Goal: Use online tool/utility: Utilize a website feature to perform a specific function

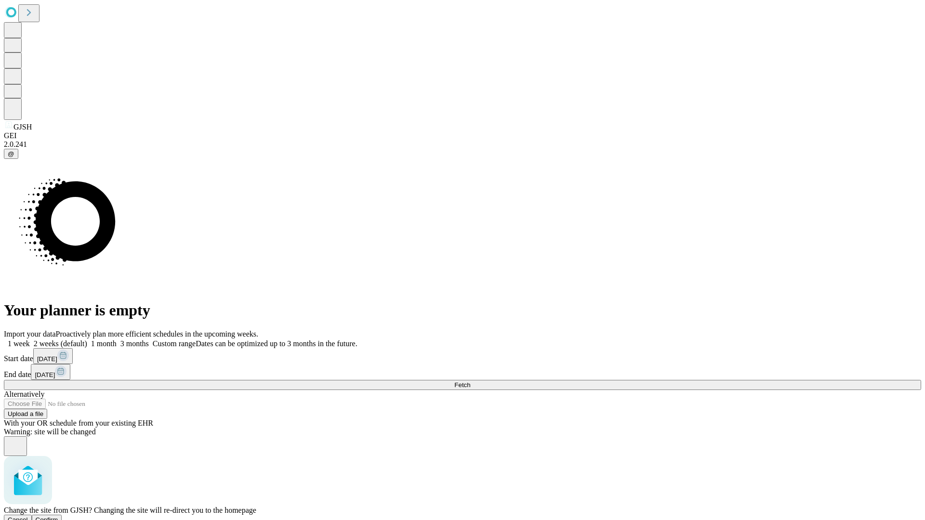
click at [58, 516] on span "Confirm" at bounding box center [47, 519] width 23 height 7
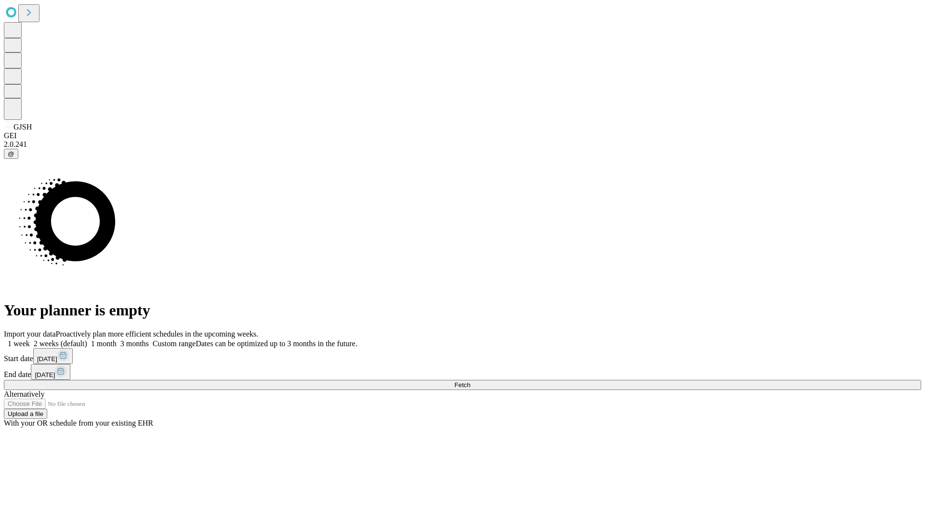
click at [87, 340] on label "2 weeks (default)" at bounding box center [58, 344] width 57 height 8
click at [470, 381] on span "Fetch" at bounding box center [462, 384] width 16 height 7
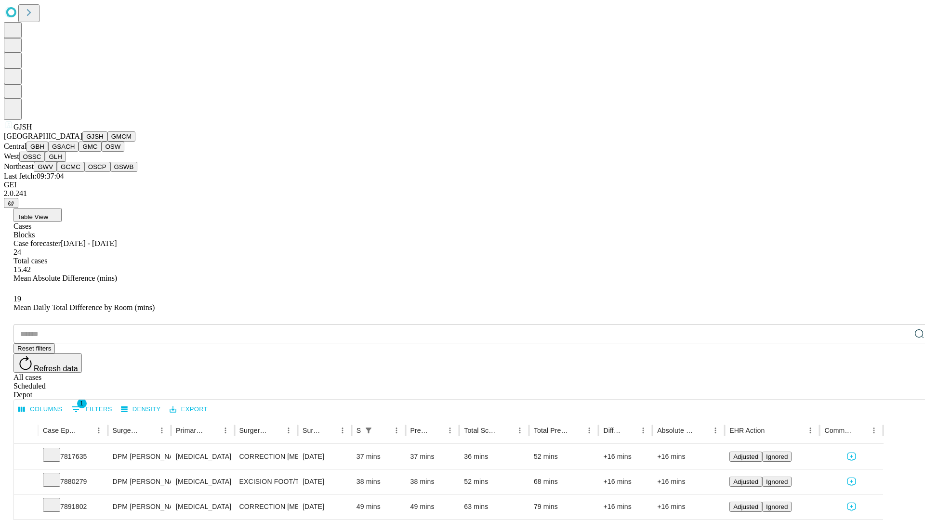
click at [107, 142] on button "GMCM" at bounding box center [121, 136] width 28 height 10
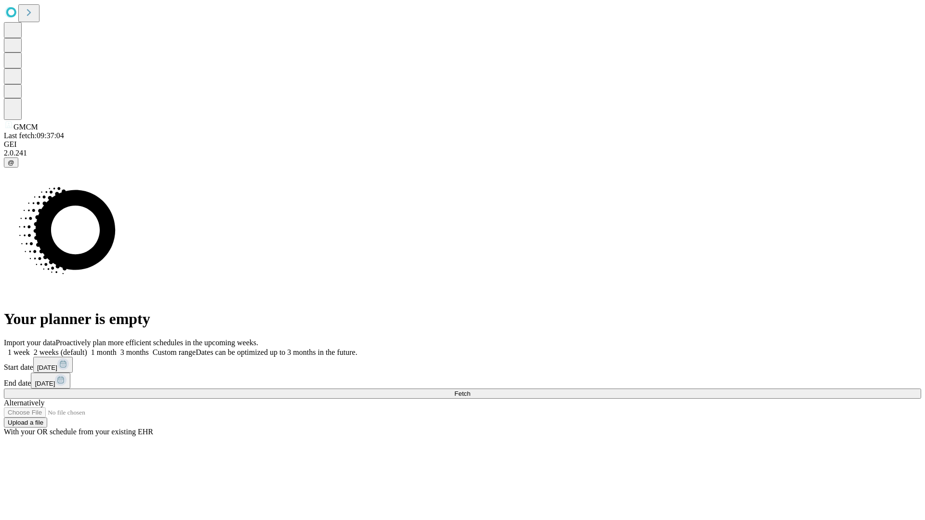
click at [470, 390] on span "Fetch" at bounding box center [462, 393] width 16 height 7
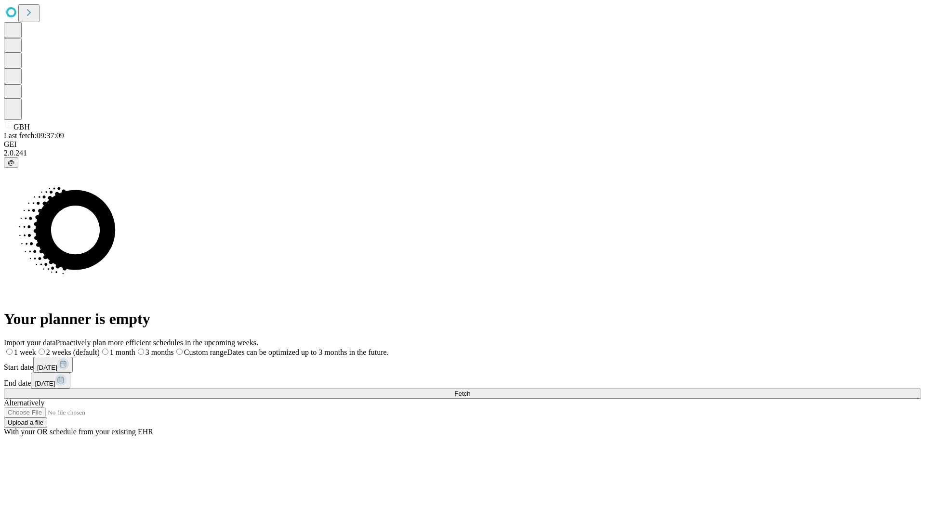
click at [100, 348] on label "2 weeks (default)" at bounding box center [68, 352] width 64 height 8
click at [470, 390] on span "Fetch" at bounding box center [462, 393] width 16 height 7
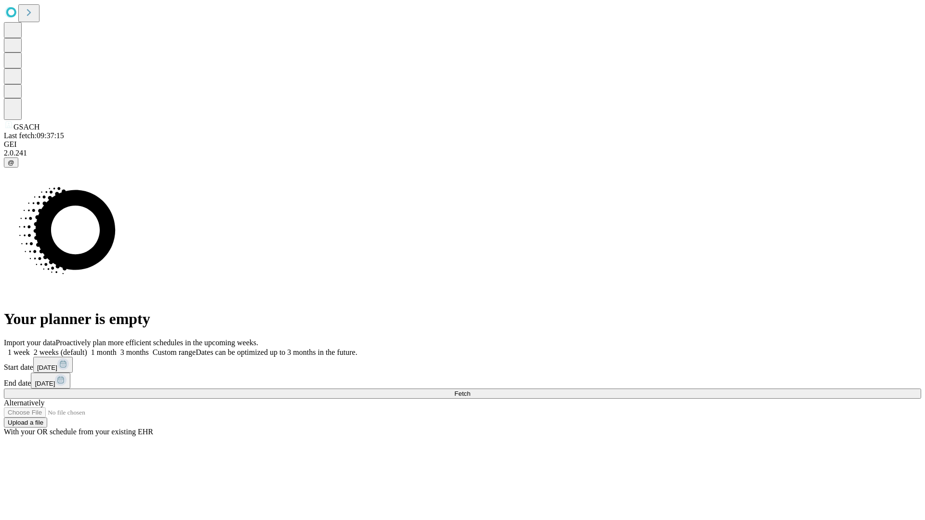
click at [87, 348] on label "2 weeks (default)" at bounding box center [58, 352] width 57 height 8
click at [470, 390] on span "Fetch" at bounding box center [462, 393] width 16 height 7
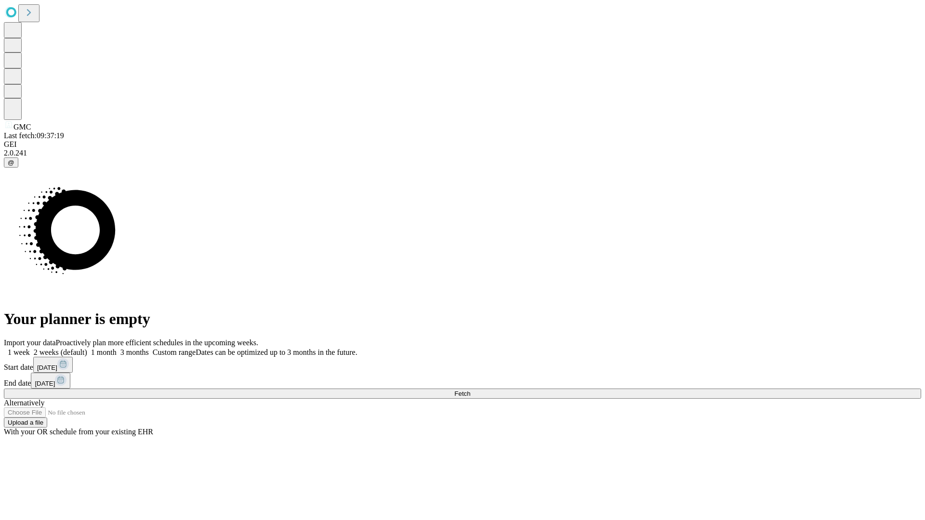
click at [87, 348] on label "2 weeks (default)" at bounding box center [58, 352] width 57 height 8
click at [470, 390] on span "Fetch" at bounding box center [462, 393] width 16 height 7
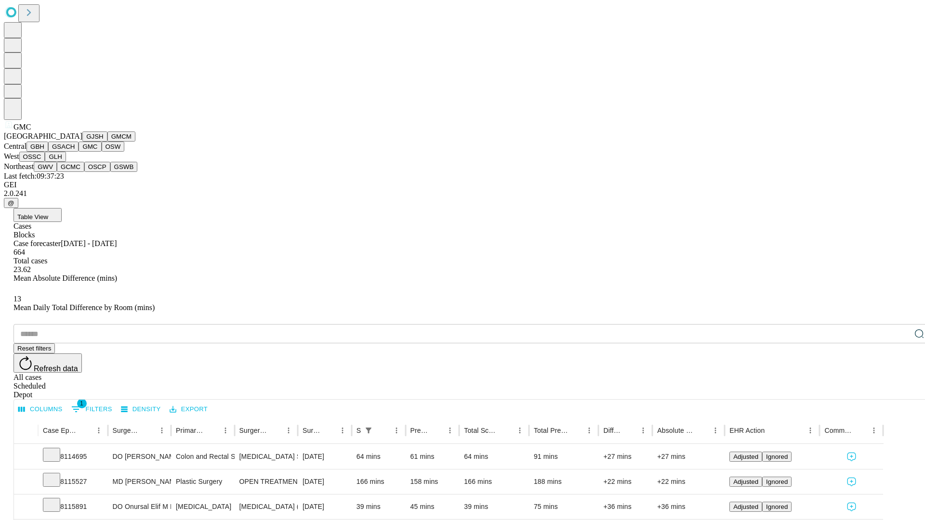
click at [102, 152] on button "OSW" at bounding box center [113, 147] width 23 height 10
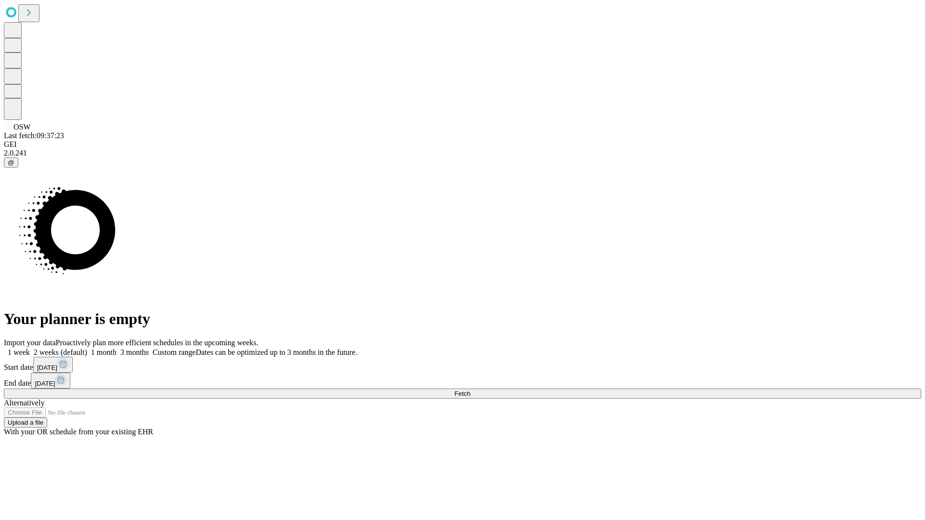
click at [87, 348] on label "2 weeks (default)" at bounding box center [58, 352] width 57 height 8
click at [470, 390] on span "Fetch" at bounding box center [462, 393] width 16 height 7
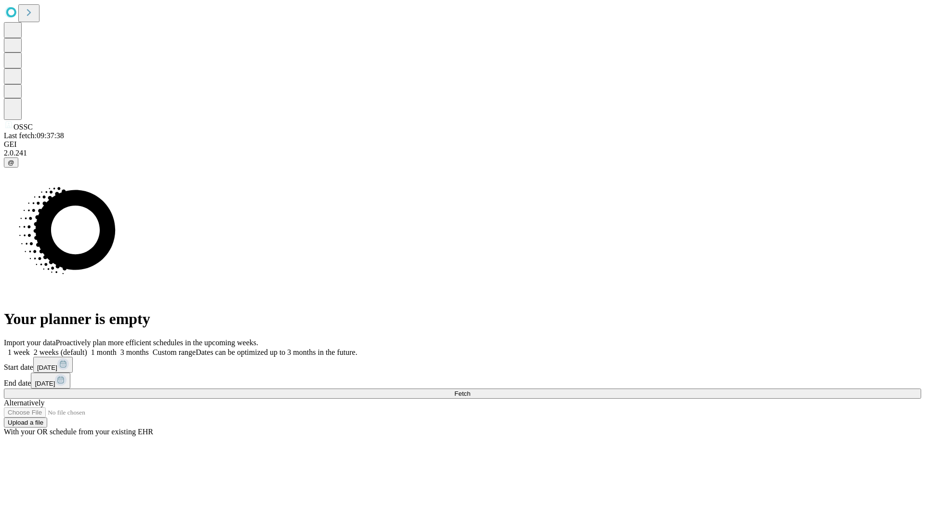
click at [87, 348] on label "2 weeks (default)" at bounding box center [58, 352] width 57 height 8
click at [470, 390] on span "Fetch" at bounding box center [462, 393] width 16 height 7
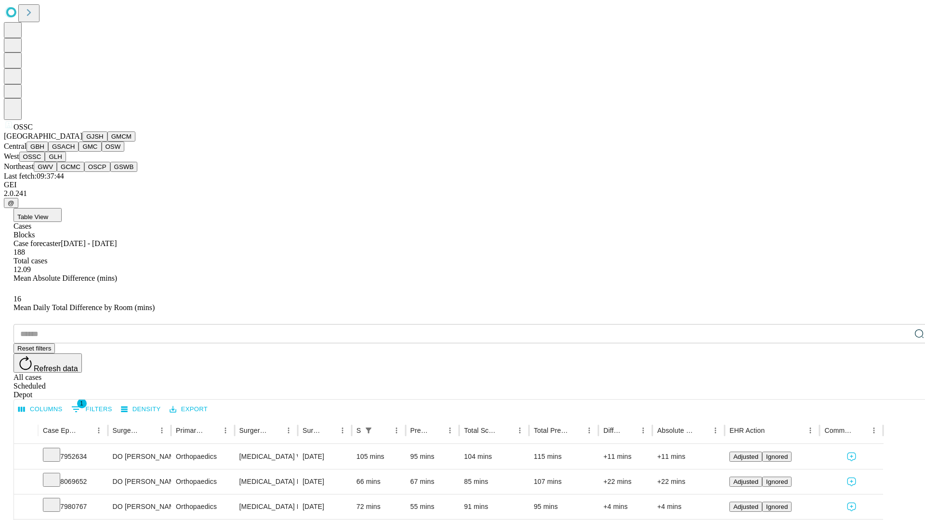
click at [66, 162] on button "GLH" at bounding box center [55, 157] width 21 height 10
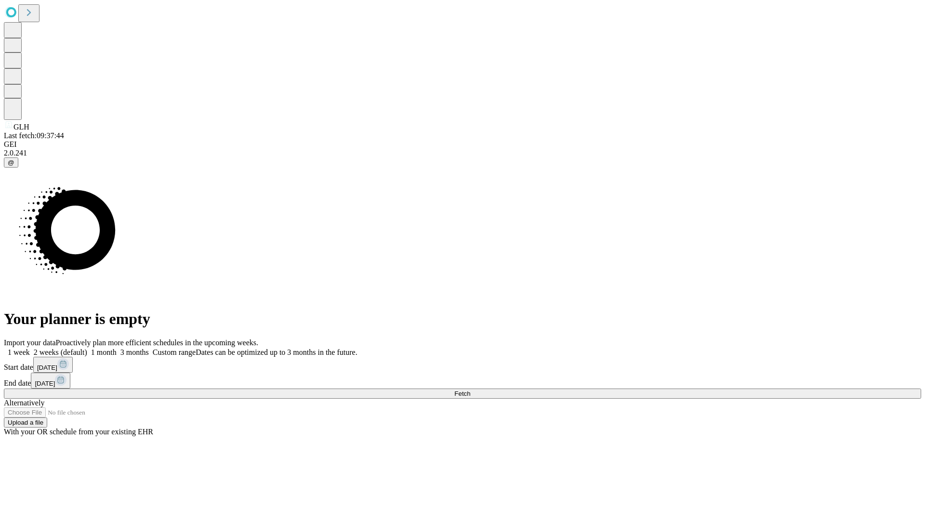
click at [87, 348] on label "2 weeks (default)" at bounding box center [58, 352] width 57 height 8
click at [470, 390] on span "Fetch" at bounding box center [462, 393] width 16 height 7
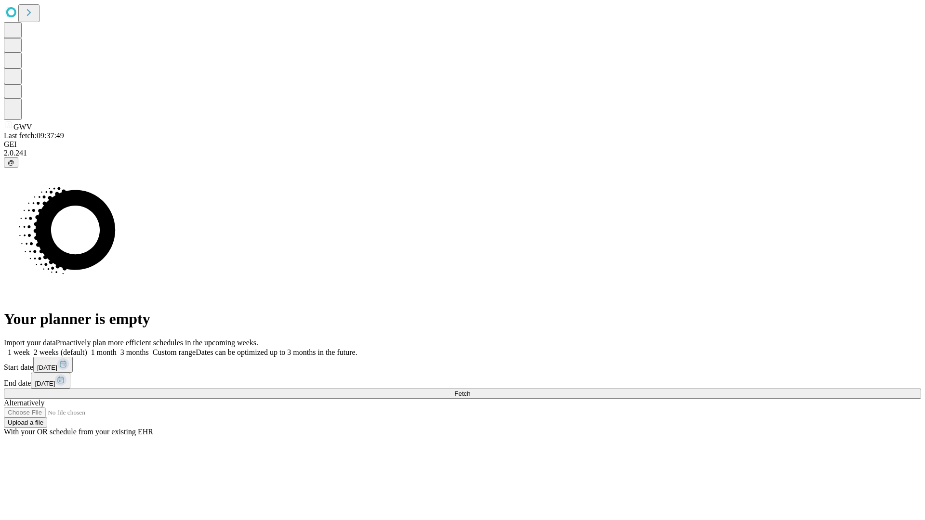
click at [87, 348] on label "2 weeks (default)" at bounding box center [58, 352] width 57 height 8
click at [470, 390] on span "Fetch" at bounding box center [462, 393] width 16 height 7
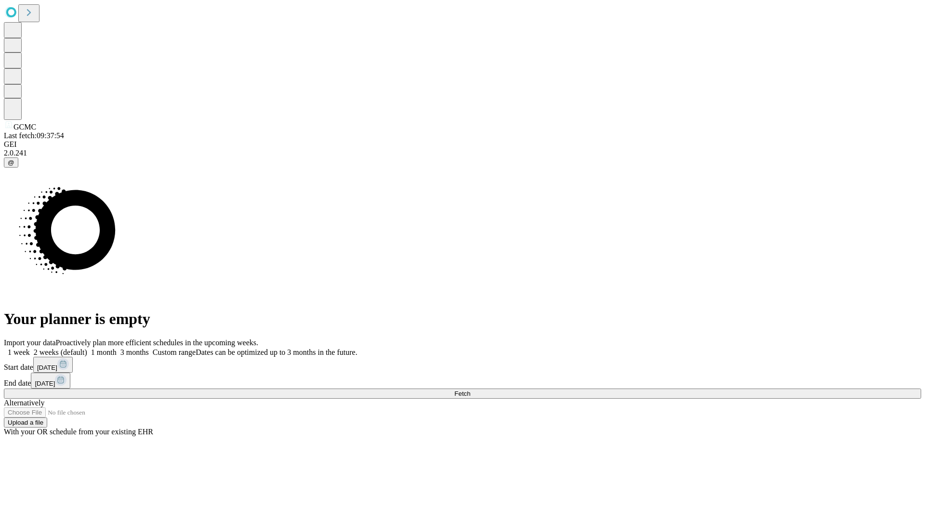
click at [87, 348] on label "2 weeks (default)" at bounding box center [58, 352] width 57 height 8
click at [470, 390] on span "Fetch" at bounding box center [462, 393] width 16 height 7
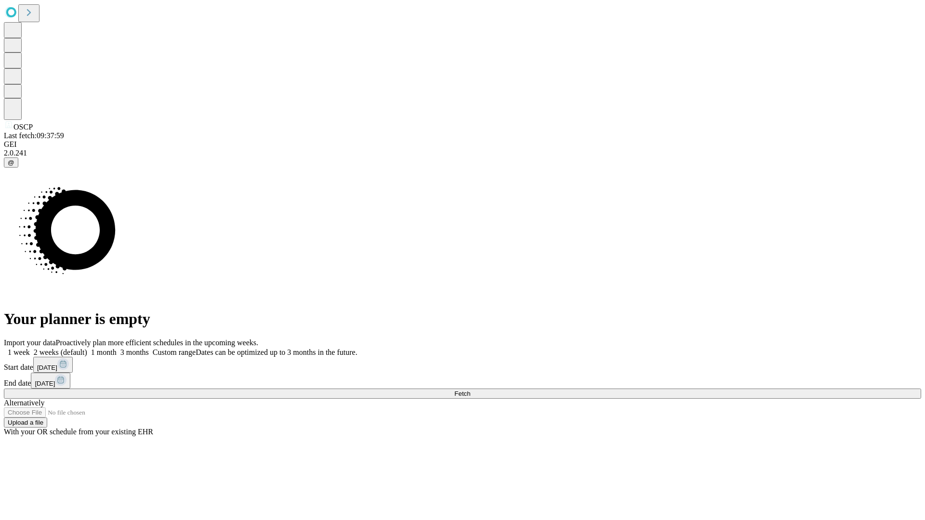
click at [87, 348] on label "2 weeks (default)" at bounding box center [58, 352] width 57 height 8
click at [470, 390] on span "Fetch" at bounding box center [462, 393] width 16 height 7
